Goal: Task Accomplishment & Management: Manage account settings

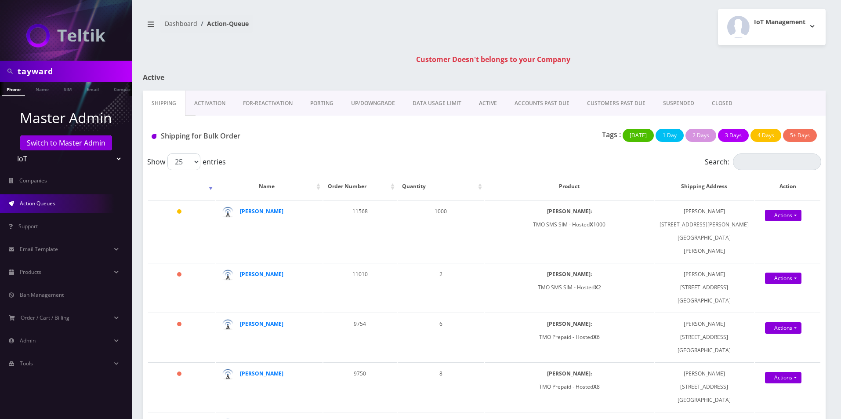
click at [216, 97] on link "Activation" at bounding box center [209, 102] width 49 height 25
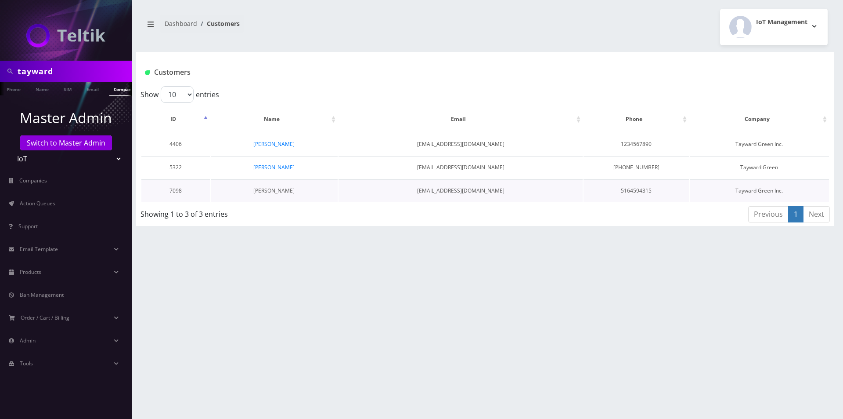
click at [270, 193] on link "MAtthew Greeley" at bounding box center [273, 190] width 41 height 7
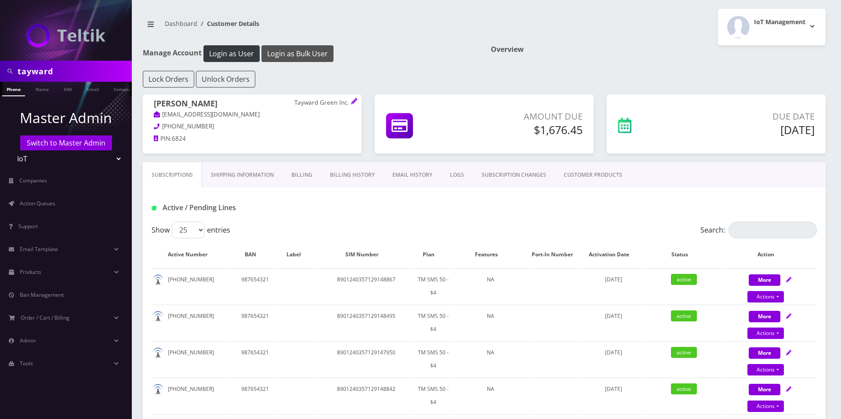
click at [307, 52] on button "Login as Bulk User" at bounding box center [297, 53] width 72 height 17
click at [49, 202] on span "Action Queues" at bounding box center [38, 202] width 36 height 7
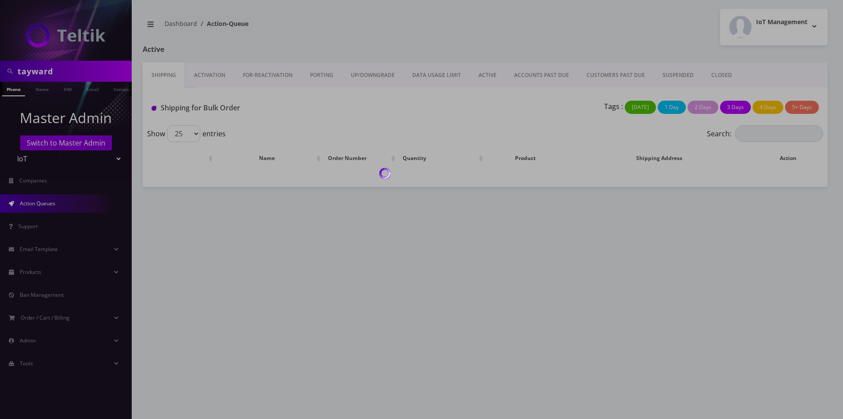
click at [714, 72] on div at bounding box center [421, 209] width 843 height 419
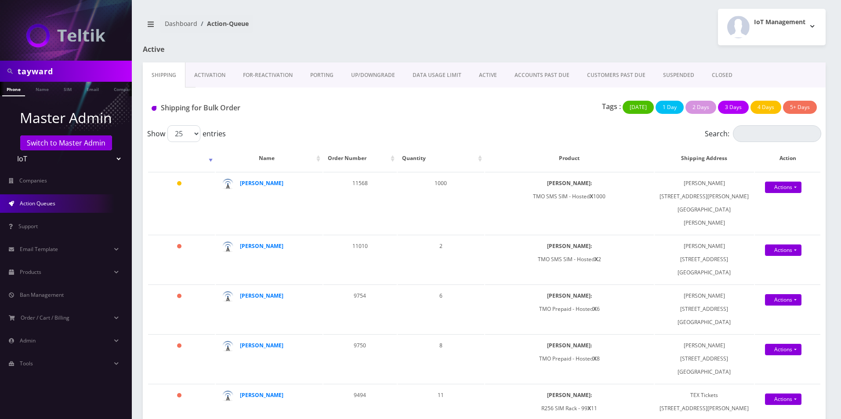
click at [714, 72] on link "CLOSED" at bounding box center [722, 74] width 38 height 25
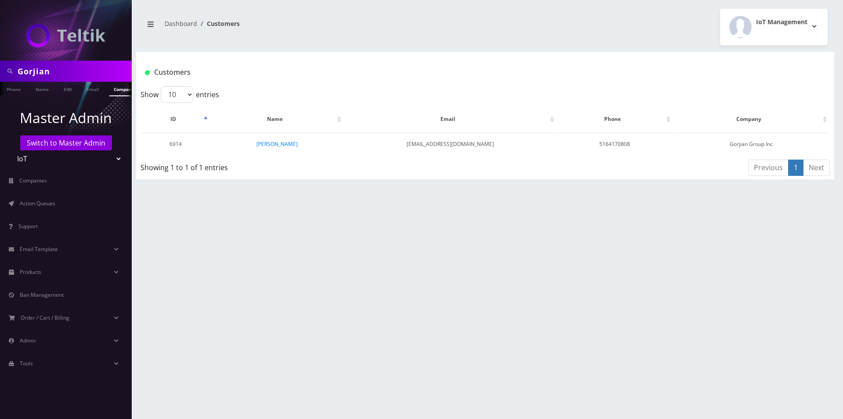
scroll to position [0, 4]
click at [275, 144] on link "[PERSON_NAME]" at bounding box center [276, 143] width 41 height 7
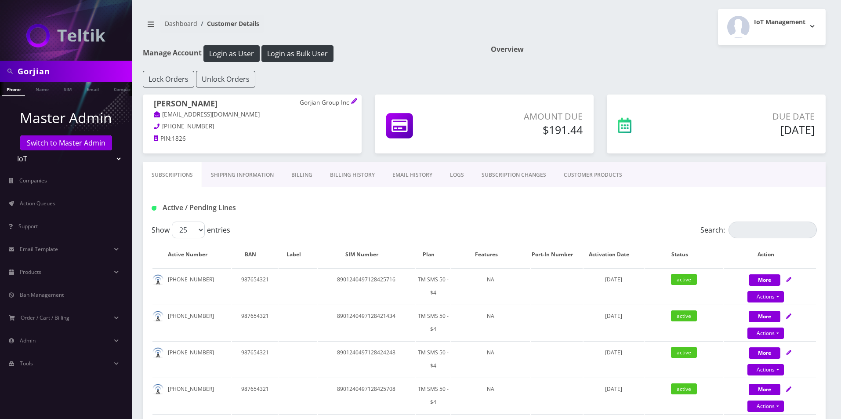
scroll to position [44, 0]
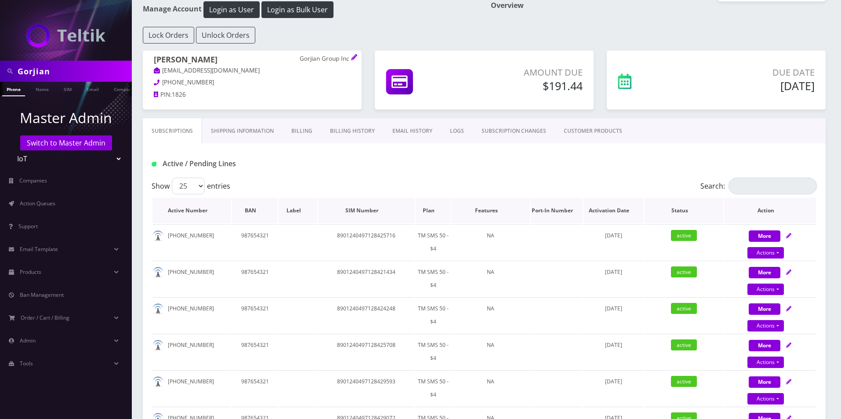
click at [430, 214] on th "Plan" at bounding box center [432, 210] width 35 height 25
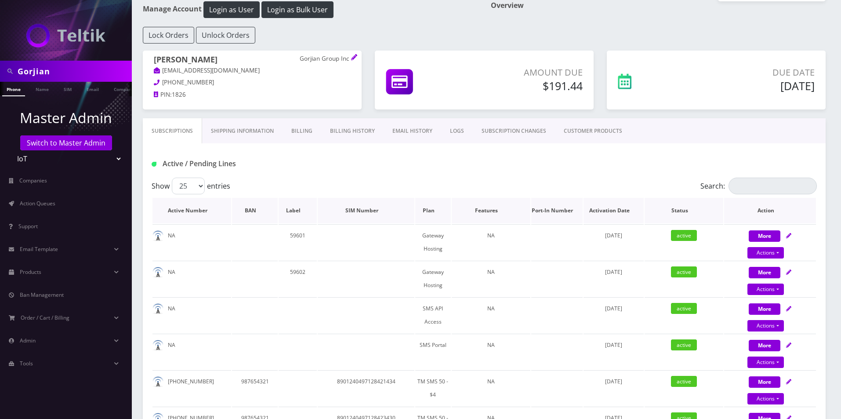
click at [430, 214] on th "Plan" at bounding box center [433, 210] width 36 height 25
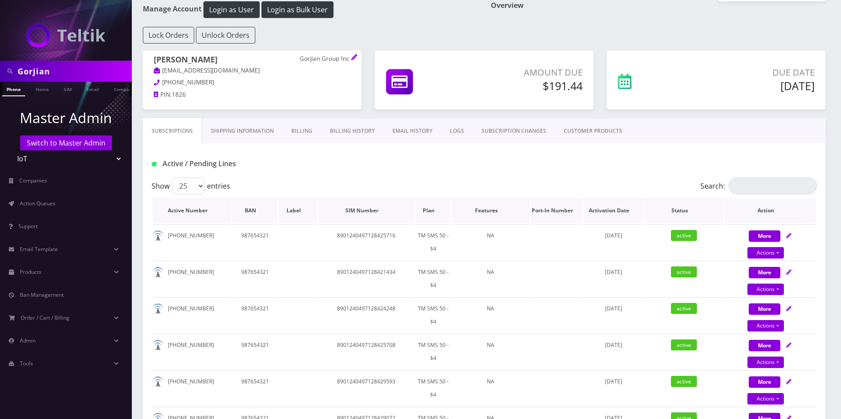
click at [430, 214] on th "Plan" at bounding box center [432, 210] width 35 height 25
